Goal: Information Seeking & Learning: Check status

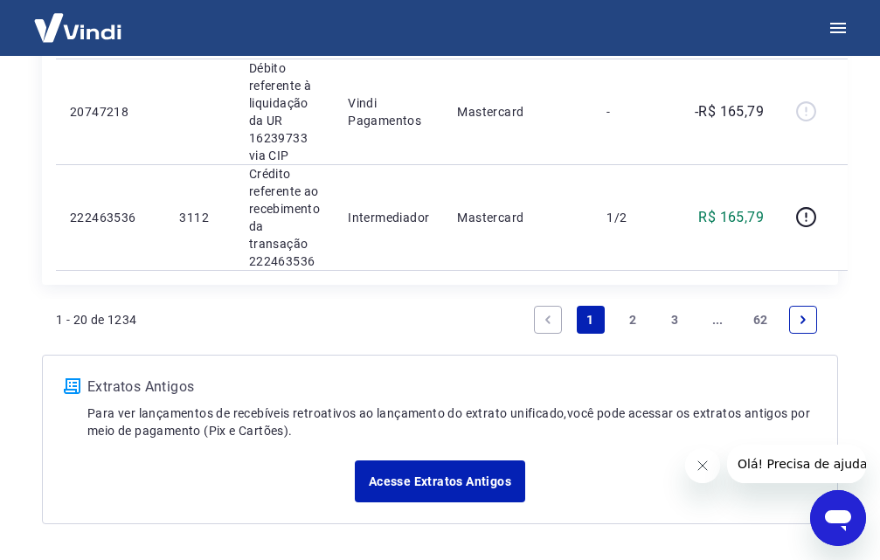
scroll to position [2515, 0]
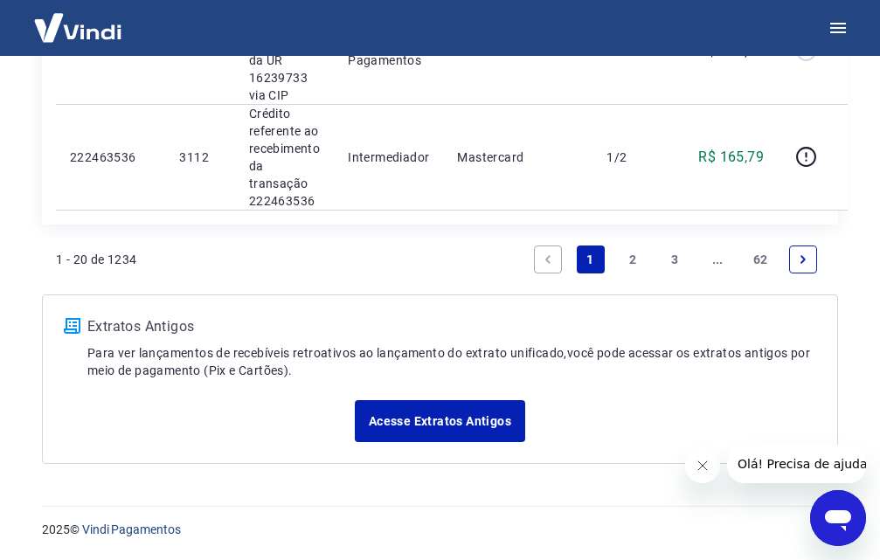
click at [635, 256] on link "2" at bounding box center [633, 260] width 28 height 28
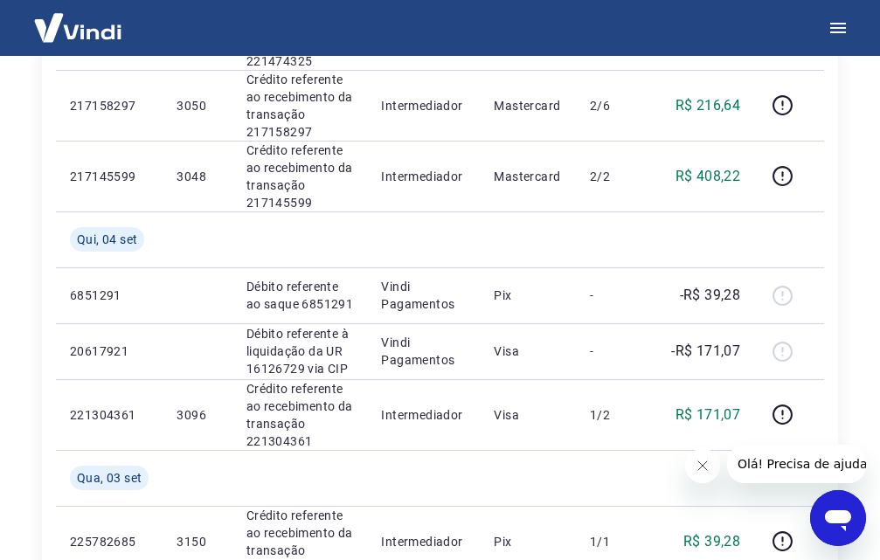
scroll to position [1766, 0]
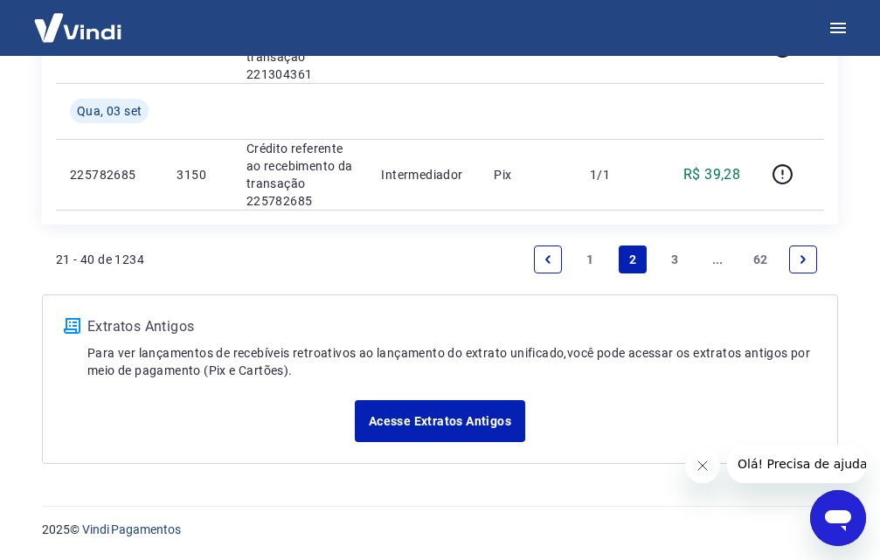
click at [673, 259] on link "3" at bounding box center [676, 260] width 28 height 28
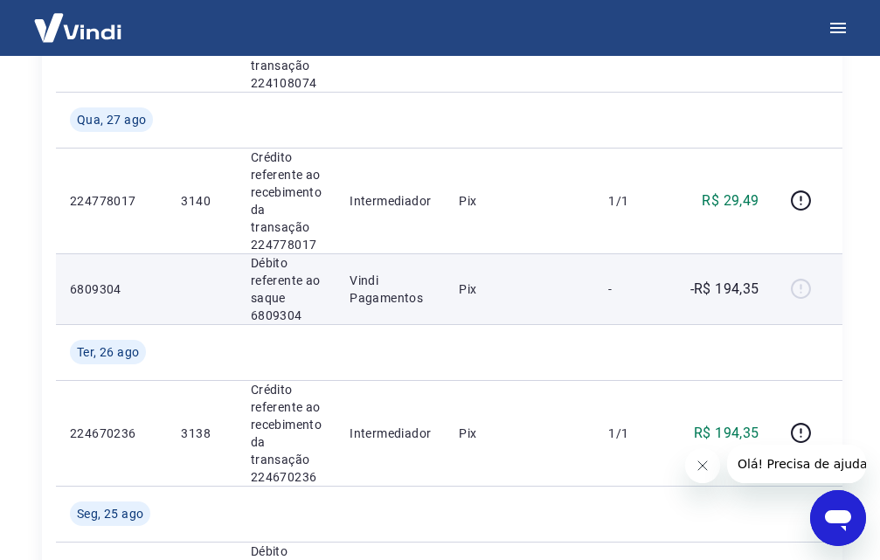
scroll to position [1861, 0]
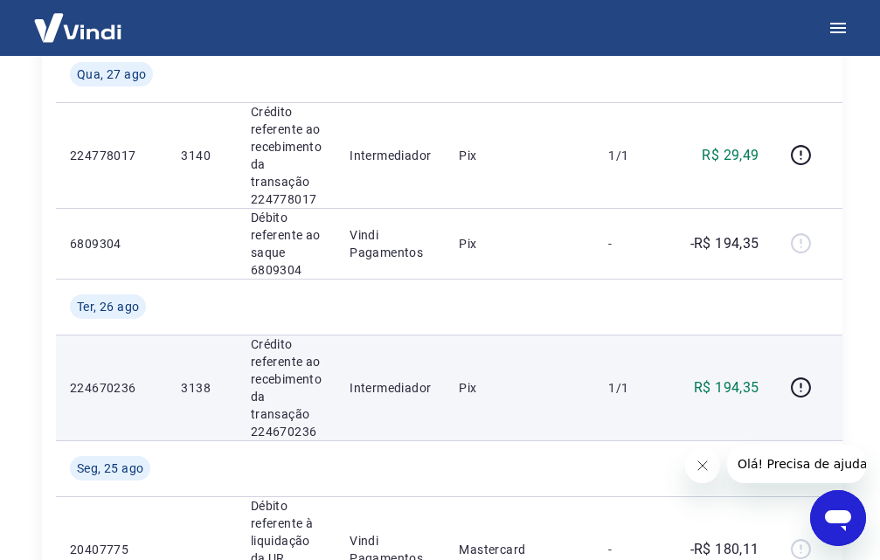
click at [181, 393] on p "3138" at bounding box center [201, 387] width 41 height 17
click at [192, 385] on p "3138" at bounding box center [201, 387] width 41 height 17
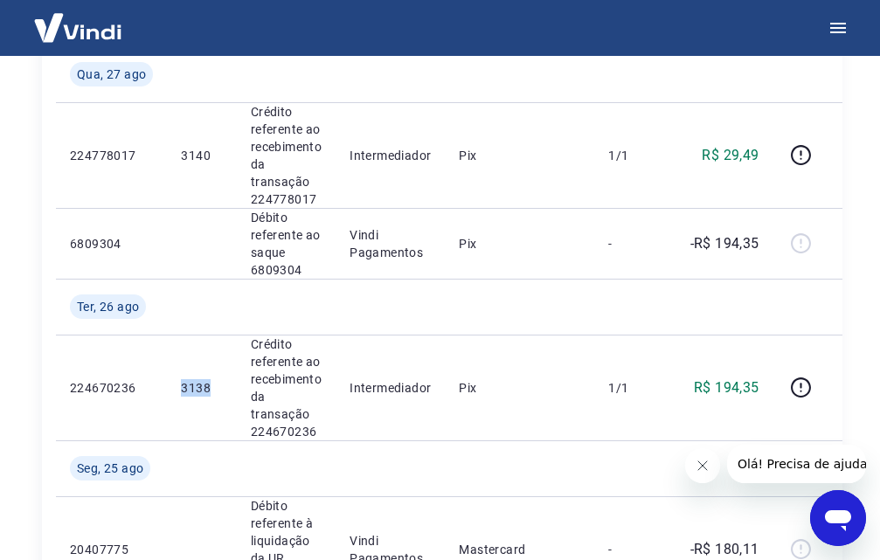
copy p "3138"
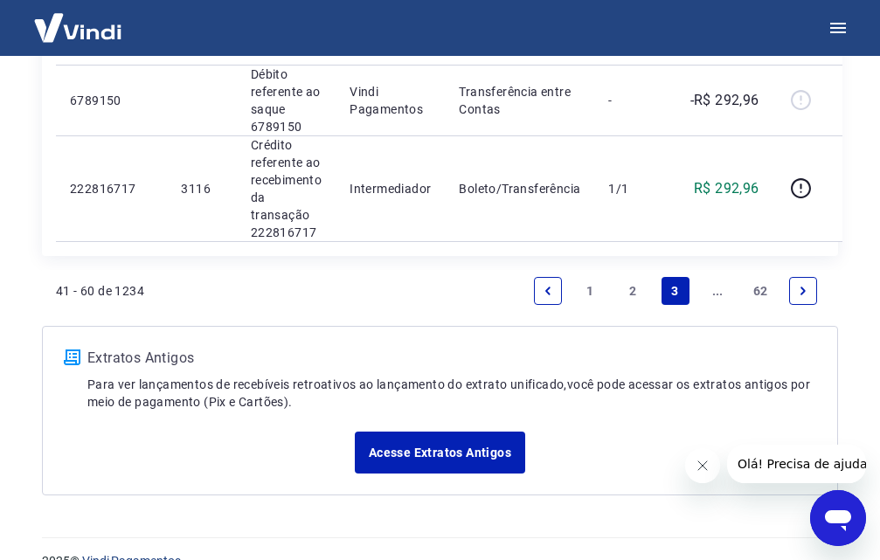
scroll to position [2648, 0]
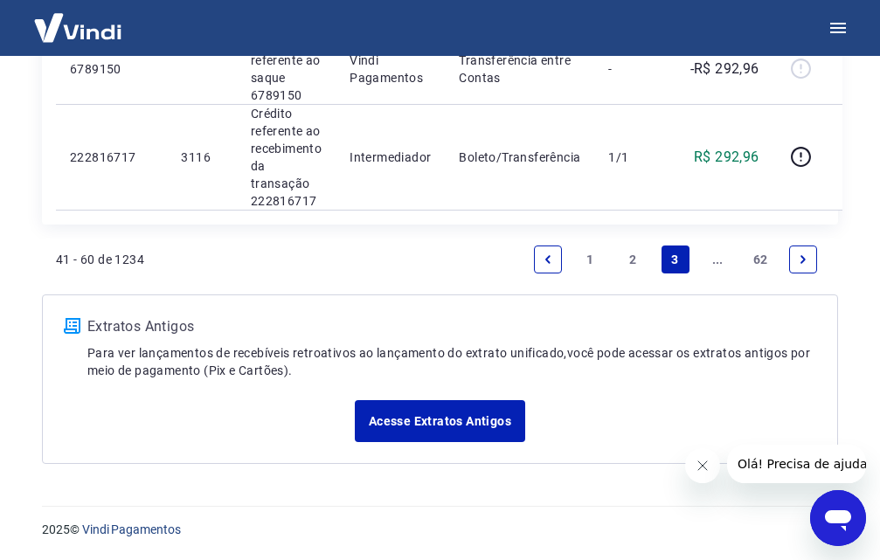
click at [797, 250] on link "Next page" at bounding box center [804, 260] width 28 height 28
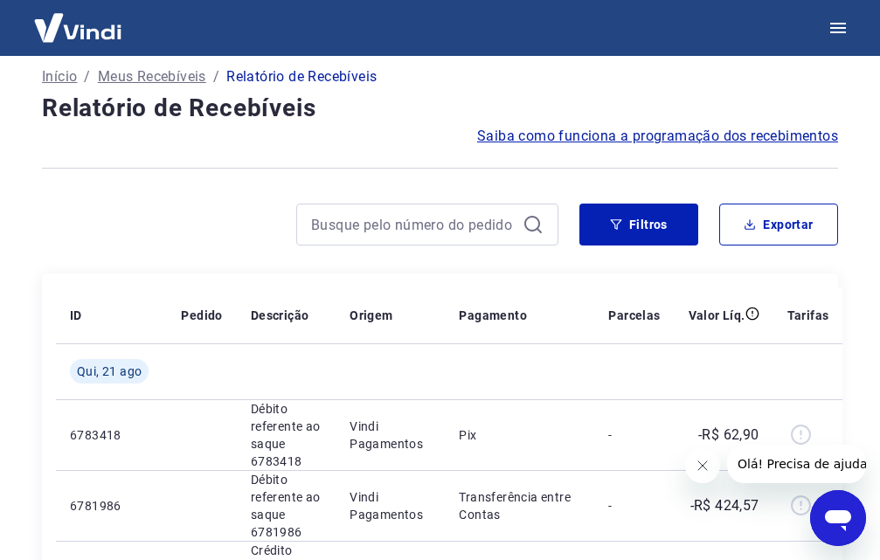
scroll to position [2480, 0]
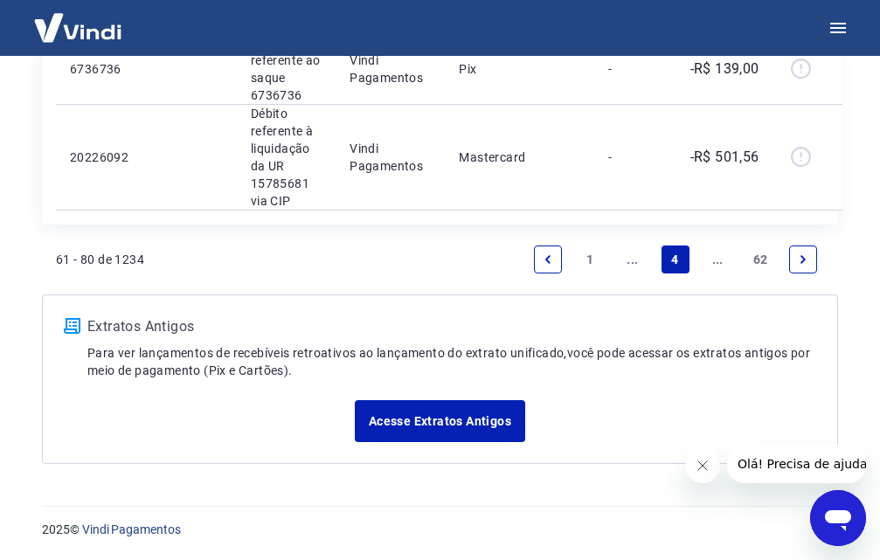
click at [808, 254] on icon "Next page" at bounding box center [803, 260] width 12 height 12
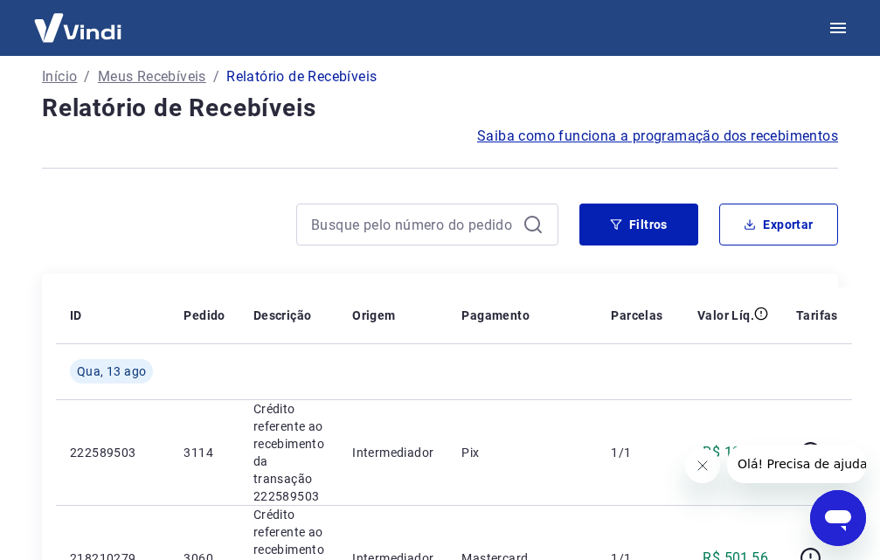
scroll to position [2627, 0]
